Goal: Download file/media

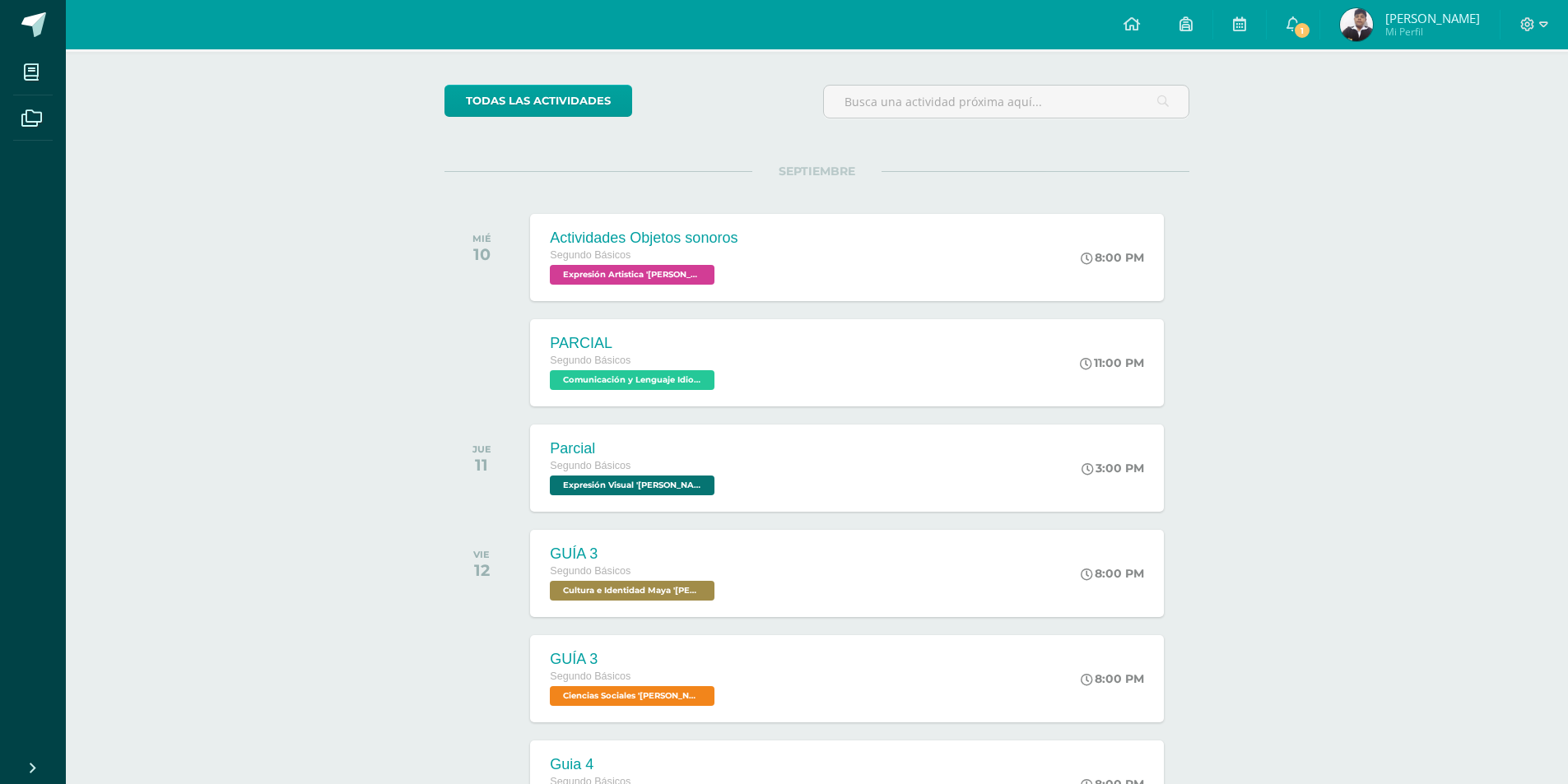
scroll to position [82, 0]
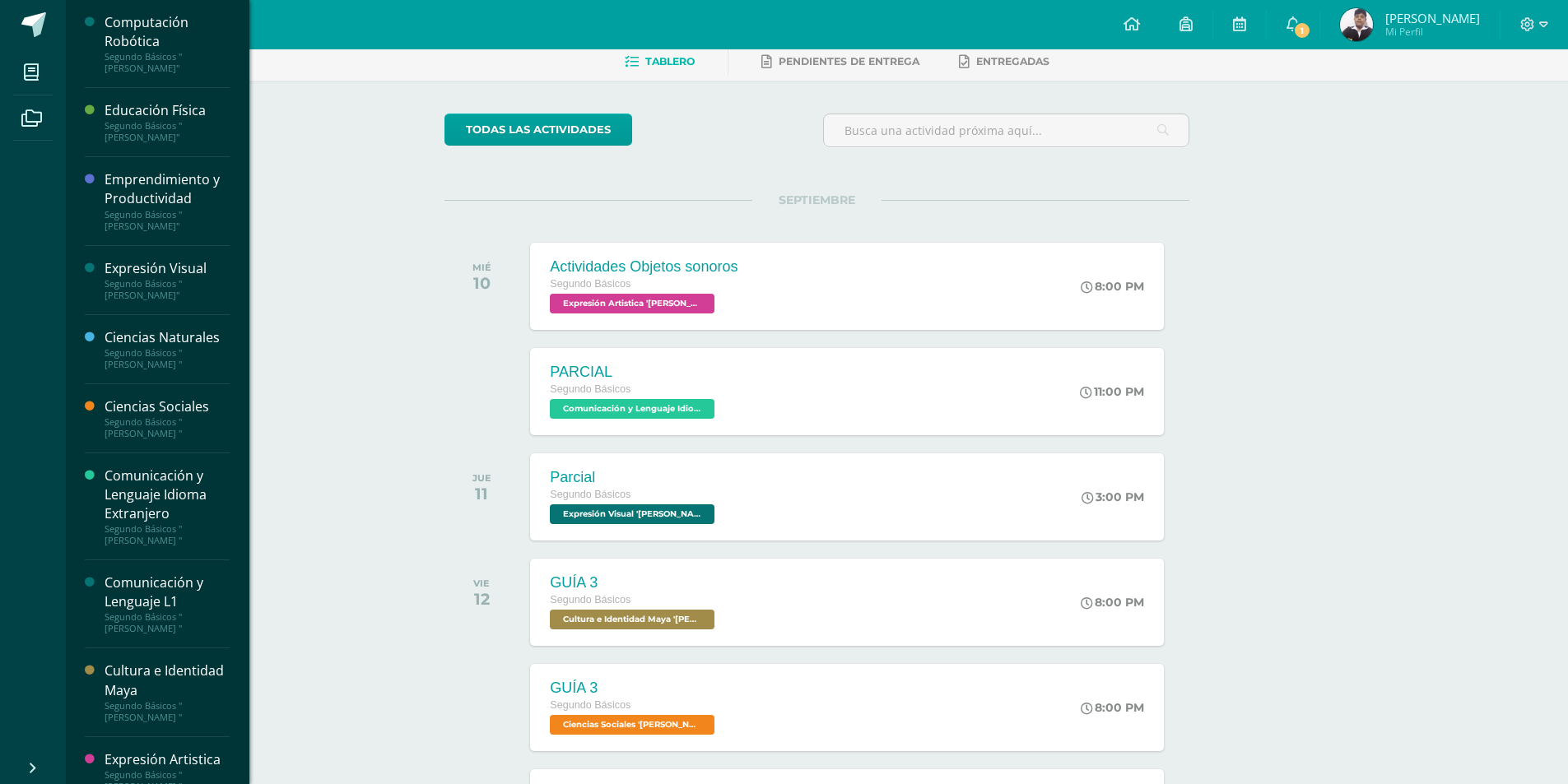
click at [135, 25] on div "Computación Robótica" at bounding box center [168, 31] width 126 height 38
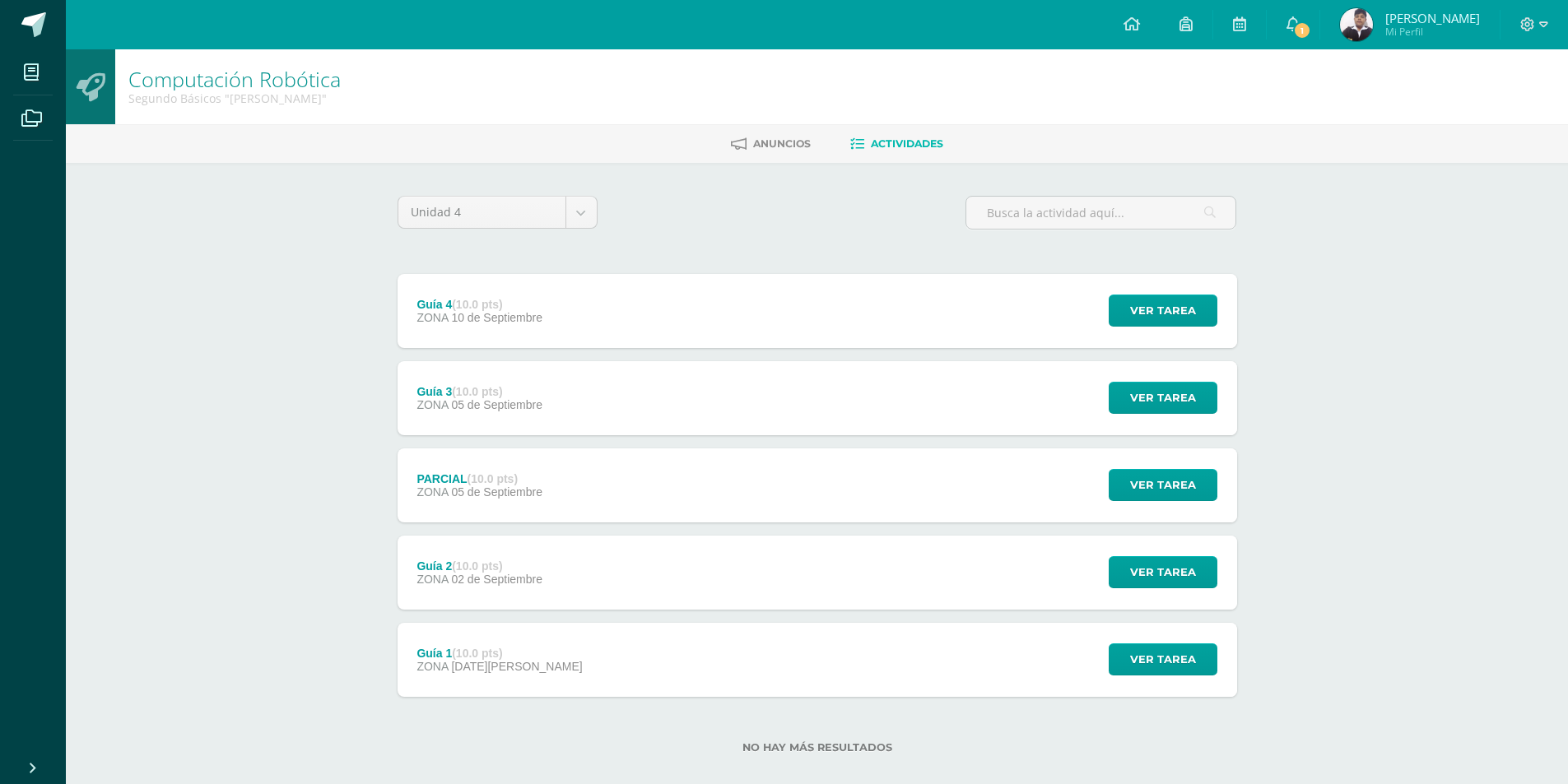
click at [541, 296] on div "Guía 4 (10.0 pts) ZONA 10 de Septiembre" at bounding box center [480, 310] width 165 height 74
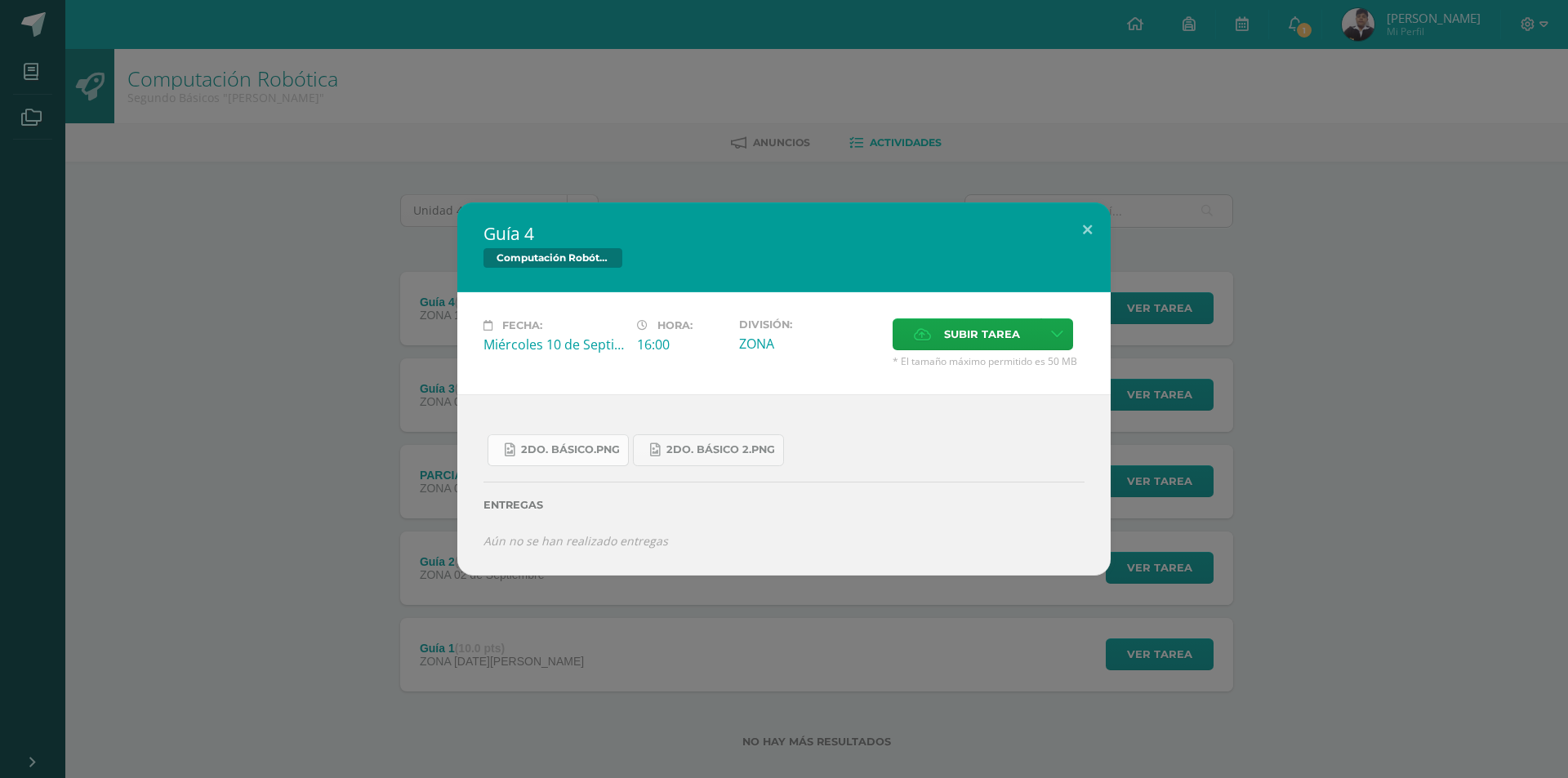
click at [575, 445] on span "2do. Básico.png" at bounding box center [569, 449] width 98 height 13
click at [712, 448] on span "2do. Básico 2.png" at bounding box center [720, 449] width 109 height 13
click at [562, 443] on link "2do. Básico.png" at bounding box center [558, 450] width 141 height 32
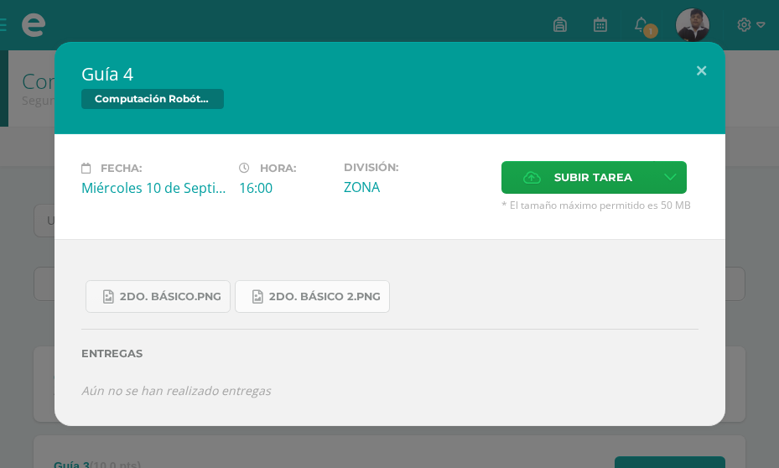
click at [321, 302] on span "2do. Básico 2.png" at bounding box center [325, 296] width 112 height 13
click at [200, 290] on span "2do. Básico.png" at bounding box center [170, 296] width 101 height 13
